Goal: Use online tool/utility: Utilize a website feature to perform a specific function

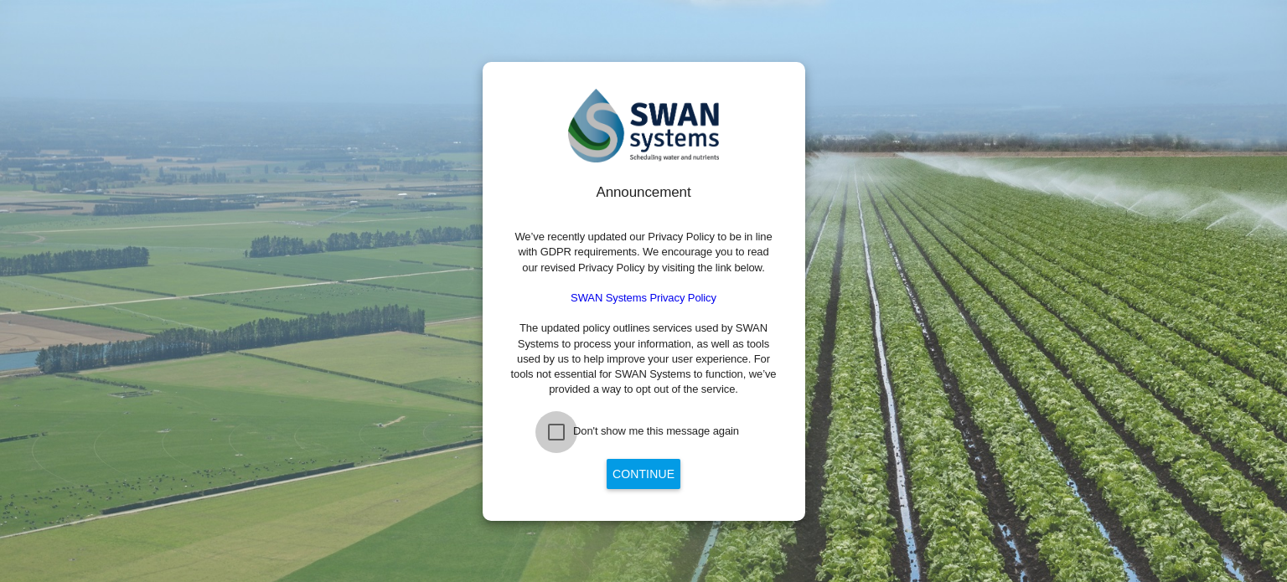
click at [555, 435] on div "Don't show me this message again" at bounding box center [556, 432] width 17 height 17
click at [647, 472] on button "Continue" at bounding box center [644, 474] width 74 height 30
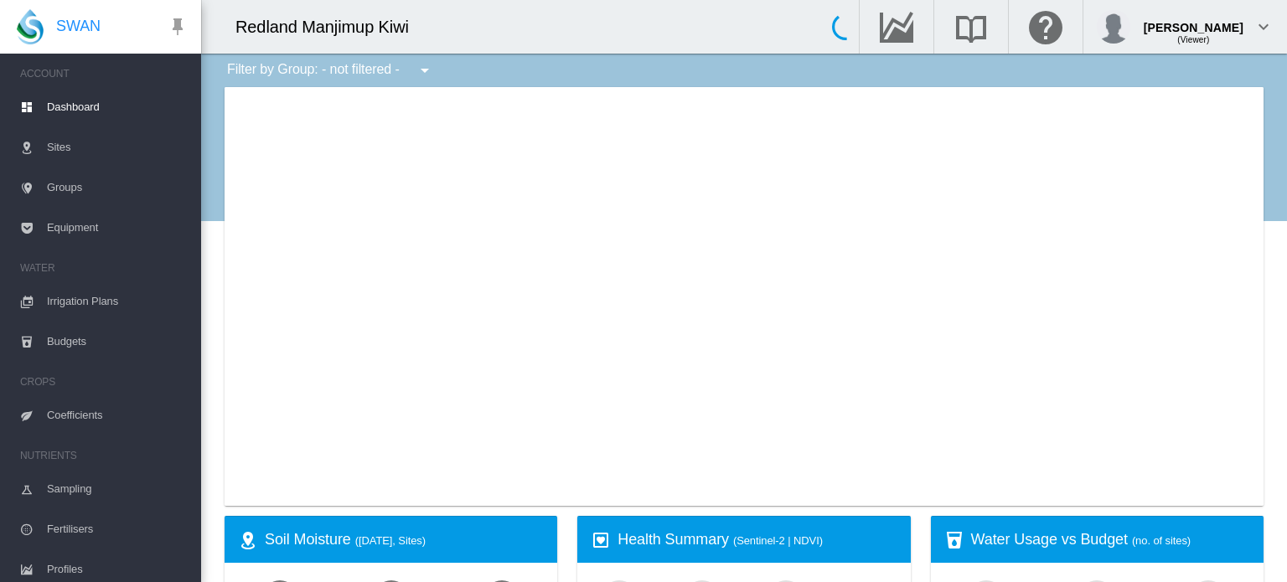
type input "**********"
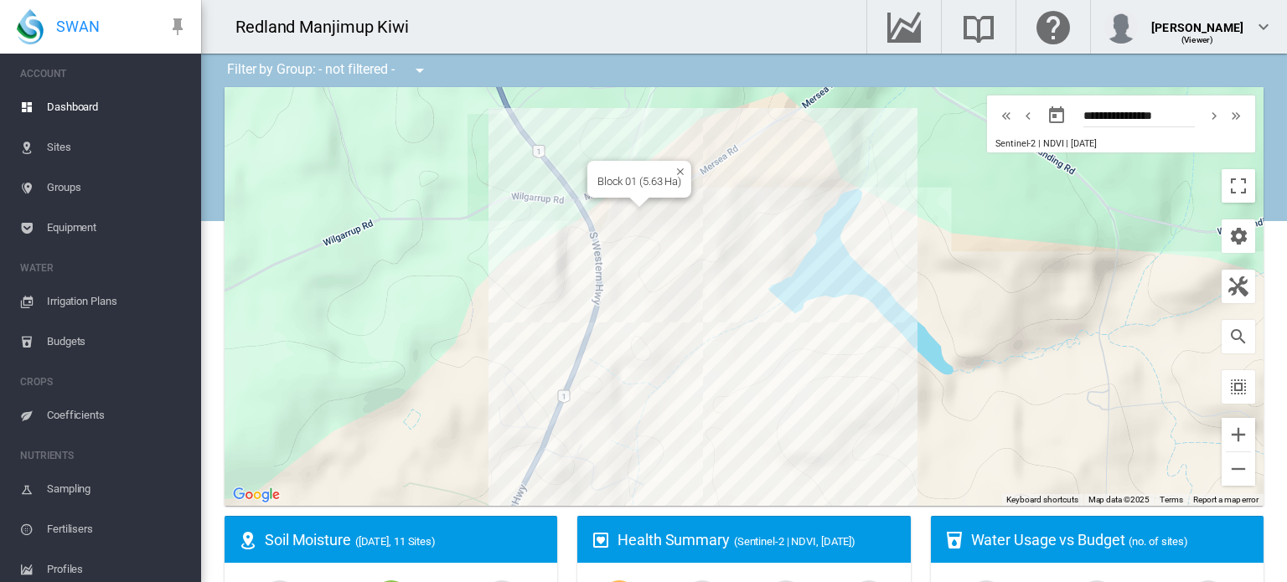
click at [643, 217] on div "Block 01 (5.63 Ha)" at bounding box center [744, 296] width 1039 height 419
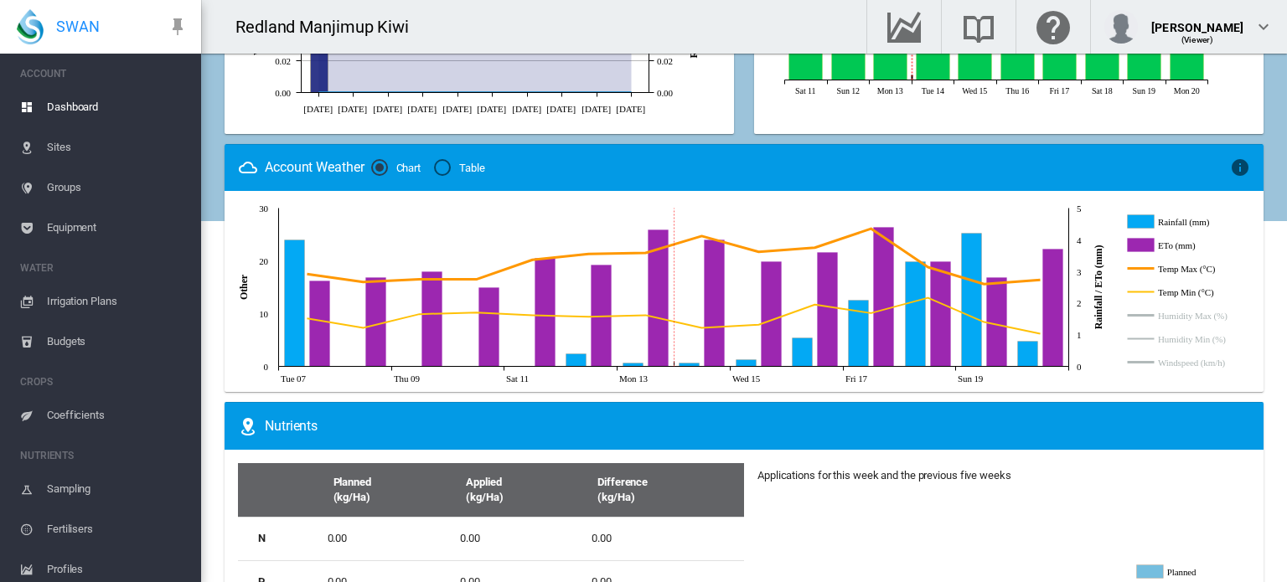
scroll to position [838, 0]
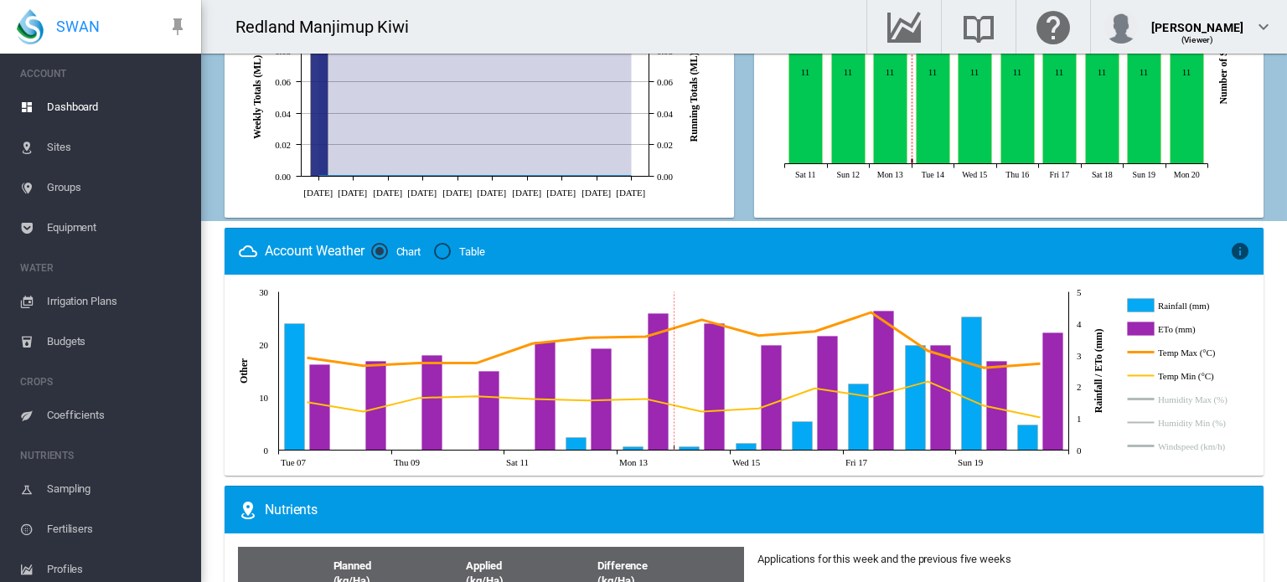
click at [446, 254] on div "Table" at bounding box center [442, 251] width 17 height 17
